Goal: Information Seeking & Learning: Learn about a topic

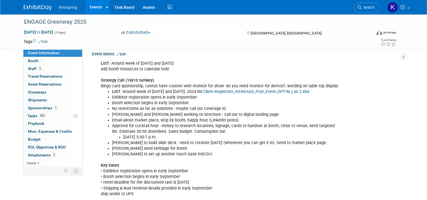
click at [367, 14] on div "RevSpring Events Add Event Bulk Upload Events Shareable Event Boards Recently V…" at bounding box center [214, 7] width 380 height 14
click at [370, 8] on span "Search" at bounding box center [368, 7] width 13 height 4
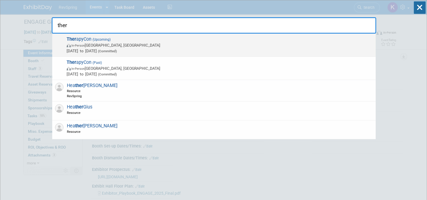
type input "ther"
click at [164, 43] on span "In-Person Phoenix, AZ" at bounding box center [220, 45] width 306 height 6
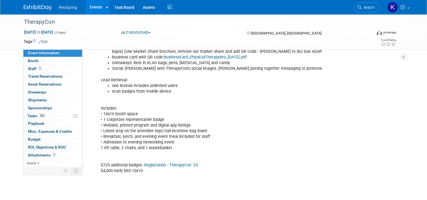
scroll to position [223, 0]
click at [117, 130] on div "LIST : No list from event. Strategy meeting notes: No list in [DATE]. Pull list…" at bounding box center [220, 82] width 246 height 187
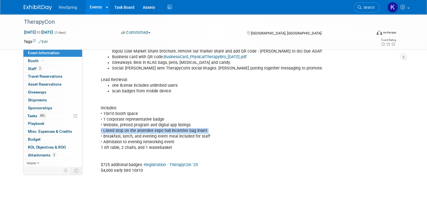
click at [117, 130] on div "LIST : No list from event. Strategy meeting notes: No list in [DATE]. Pull list…" at bounding box center [220, 82] width 246 height 187
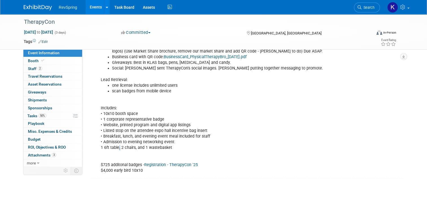
drag, startPoint x: 117, startPoint y: 130, endPoint x: 116, endPoint y: 147, distance: 17.2
click at [116, 147] on div "LIST : No list from event. Strategy meeting notes: No list in [DATE]. Pull list…" at bounding box center [220, 82] width 246 height 187
click at [115, 147] on div "LIST : No list from event. Strategy meeting notes: No list in [DATE]. Pull list…" at bounding box center [220, 82] width 246 height 187
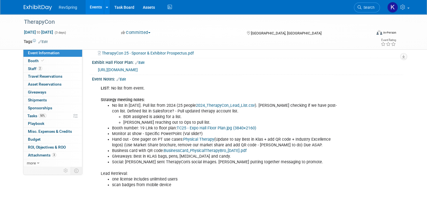
scroll to position [95, 0]
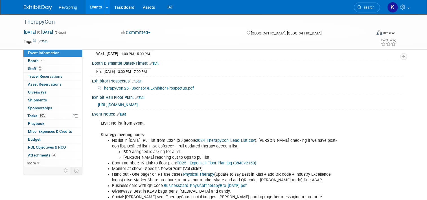
click at [132, 86] on span "TherapyCon 25 - Sponsor & Exhibitor Prospectus.pdf" at bounding box center [148, 88] width 92 height 5
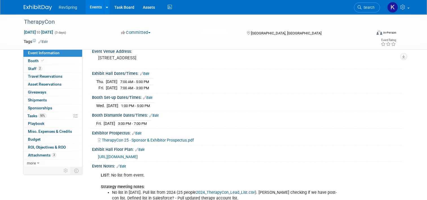
scroll to position [143, 0]
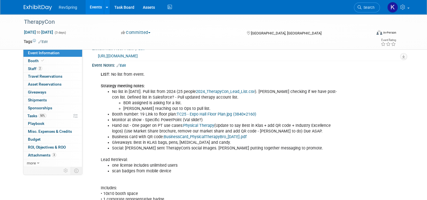
click at [155, 119] on li "Monitor at show - Specific PowerPoint (Val slide?)" at bounding box center [225, 120] width 227 height 6
